Goal: Task Accomplishment & Management: Use online tool/utility

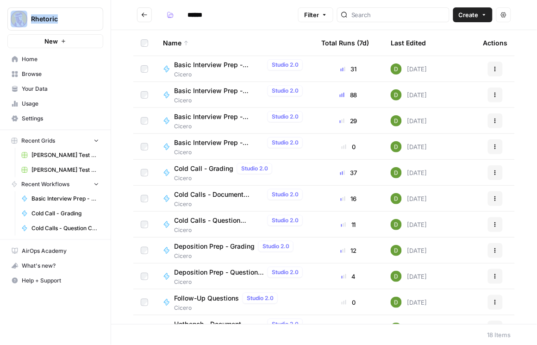
click at [210, 221] on span "Cold Calls - Question Creator" at bounding box center [219, 220] width 90 height 9
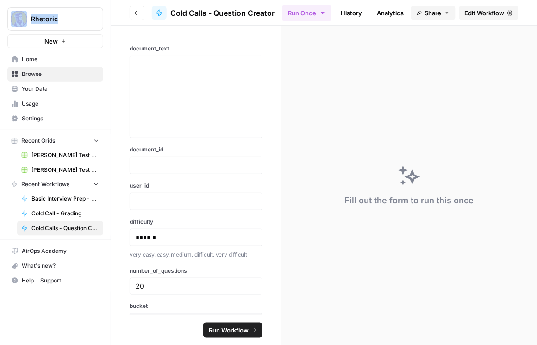
click at [484, 10] on span "Edit Workflow" at bounding box center [484, 12] width 40 height 9
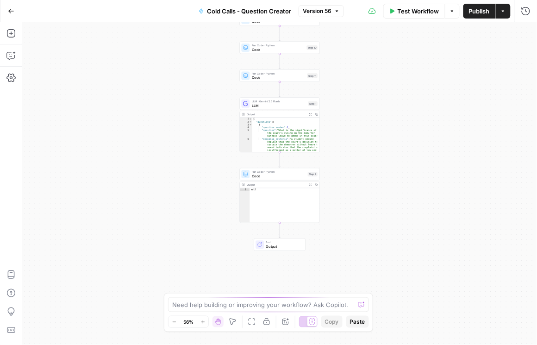
scroll to position [16, 0]
type textarea "**********"
drag, startPoint x: 288, startPoint y: 130, endPoint x: 292, endPoint y: 132, distance: 5.4
click at [292, 132] on div ""question_number" : 1 , "question" : "What is the significance of the court’s r…" at bounding box center [284, 138] width 65 height 41
click at [289, 130] on div ""question_number" : 1 , "question" : "What is the significance of the court’s r…" at bounding box center [284, 135] width 65 height 34
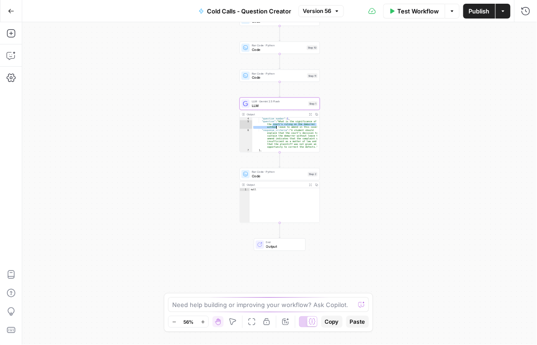
drag, startPoint x: 289, startPoint y: 130, endPoint x: 285, endPoint y: 134, distance: 5.6
click at [296, 135] on div ""question_number" : 1 , "question" : "What is the significance of the court’s r…" at bounding box center [284, 138] width 65 height 41
click at [282, 134] on div ""question_number" : 1 , "question" : "What is the significance of the court’s r…" at bounding box center [284, 135] width 65 height 34
drag, startPoint x: 260, startPoint y: 130, endPoint x: 294, endPoint y: 132, distance: 33.4
click at [294, 132] on div ""question_number" : 1 , "question" : "What is the significance of the court’s r…" at bounding box center [284, 138] width 65 height 41
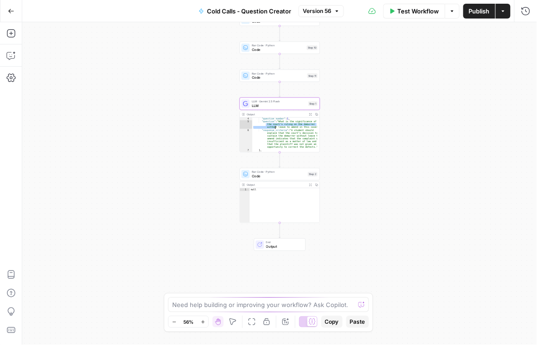
click at [311, 114] on icon "button" at bounding box center [310, 114] width 3 height 3
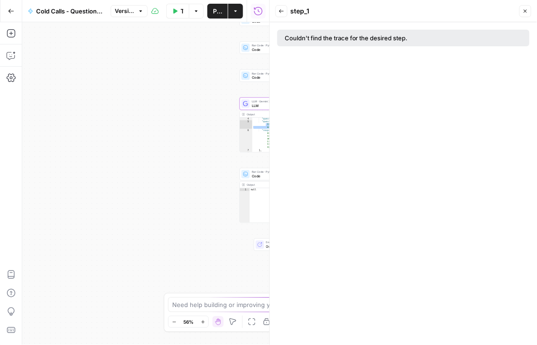
click at [205, 126] on div "**********" at bounding box center [145, 183] width 247 height 322
click at [524, 11] on icon "button" at bounding box center [525, 11] width 6 height 6
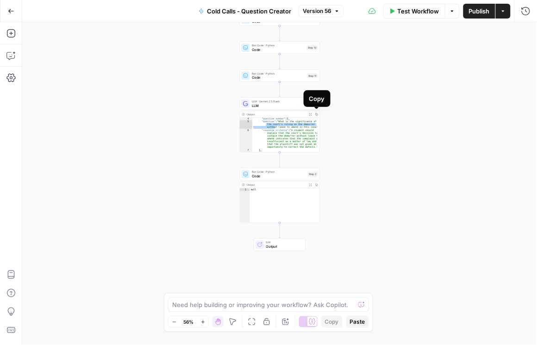
click at [317, 115] on icon "button" at bounding box center [316, 114] width 3 height 3
